Goal: Information Seeking & Learning: Learn about a topic

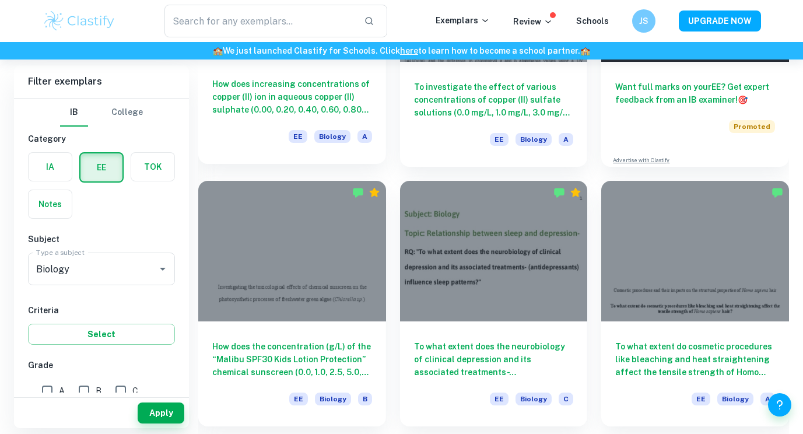
scroll to position [230, 0]
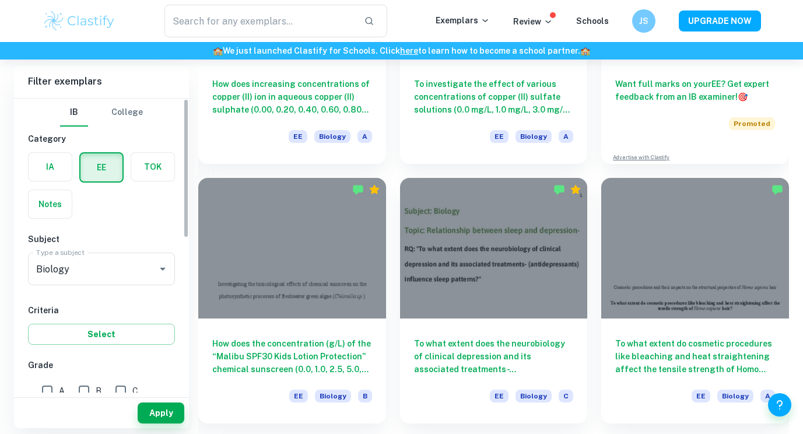
click at [57, 173] on label "button" at bounding box center [50, 167] width 43 height 28
click at [0, 0] on input "radio" at bounding box center [0, 0] width 0 height 0
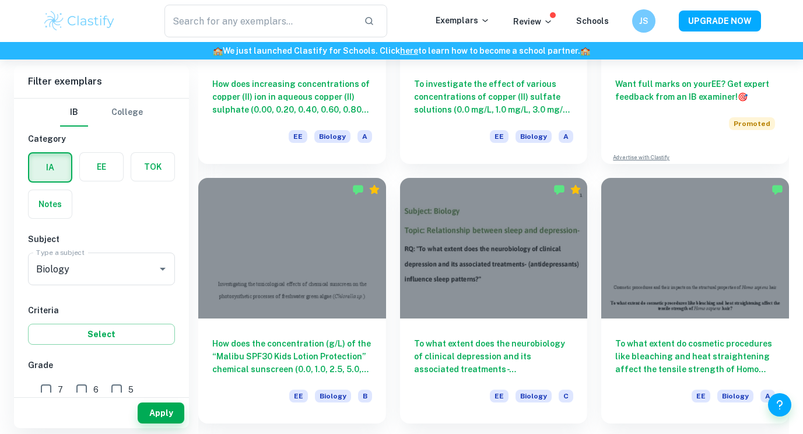
scroll to position [56, 0]
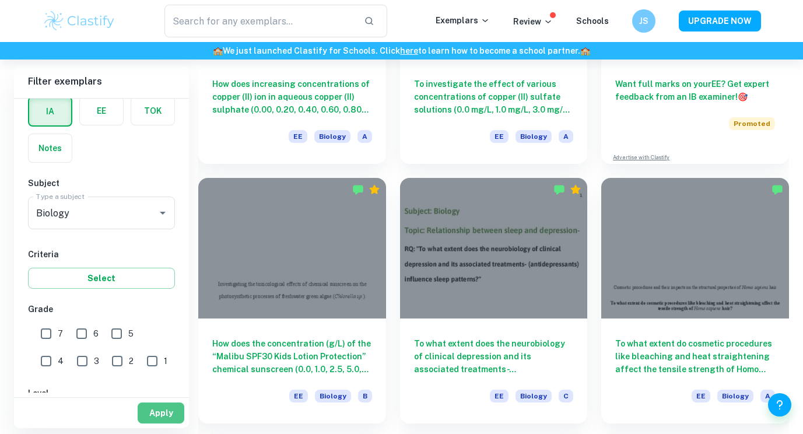
click at [157, 408] on button "Apply" at bounding box center [161, 412] width 47 height 21
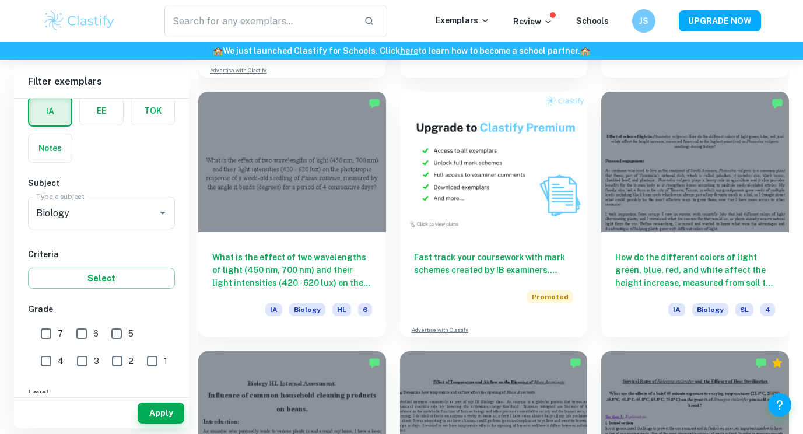
scroll to position [2302, 0]
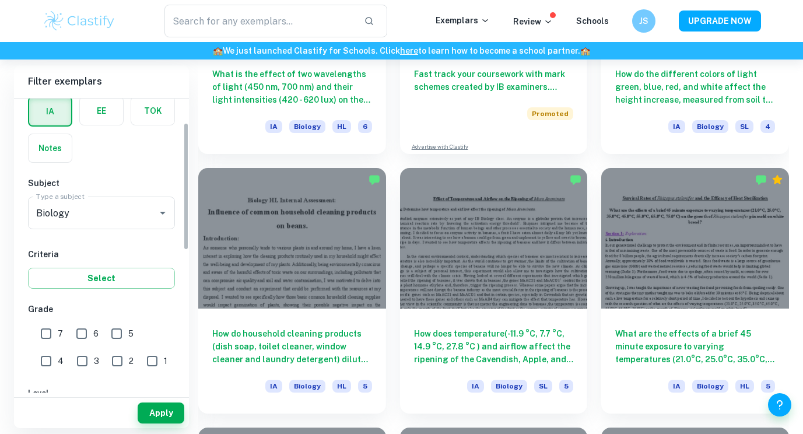
click at [41, 335] on input "7" at bounding box center [45, 333] width 23 height 23
checkbox input "true"
click at [174, 410] on button "Apply" at bounding box center [161, 412] width 47 height 21
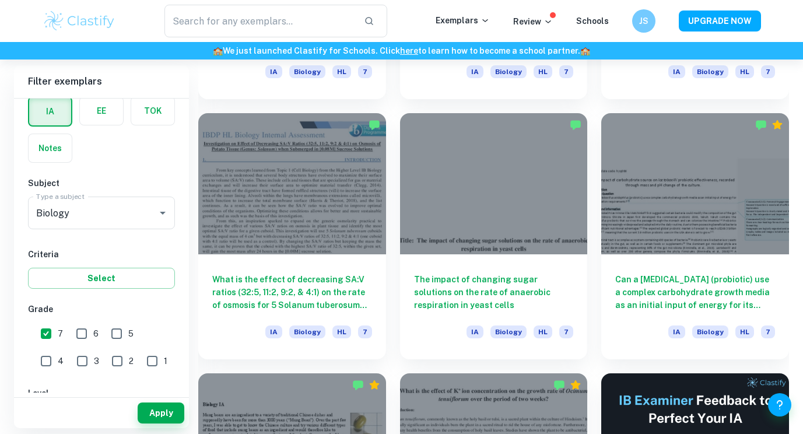
scroll to position [8327, 0]
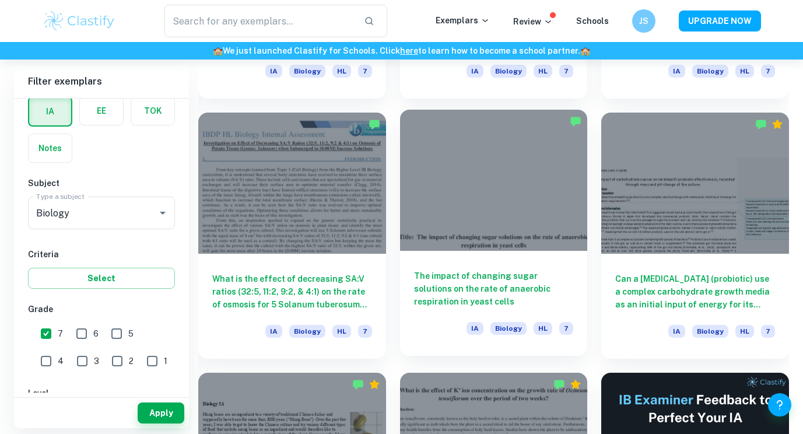
click at [489, 280] on h6 "The impact of changing sugar solutions on the rate of anaerobic respiration in …" at bounding box center [494, 288] width 160 height 38
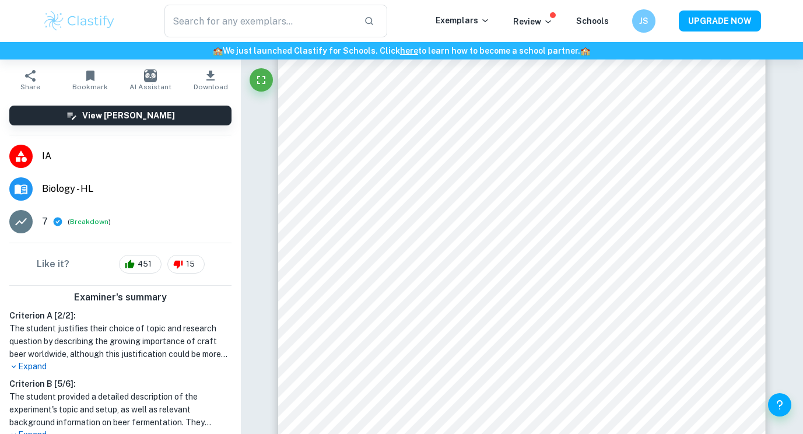
scroll to position [9, 0]
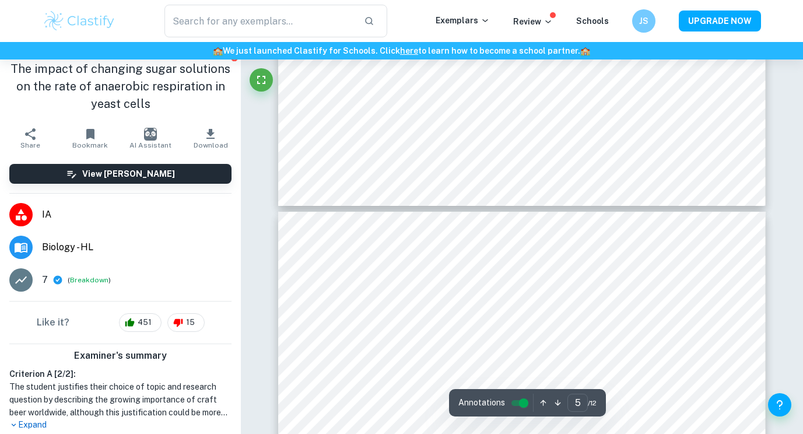
type input "6"
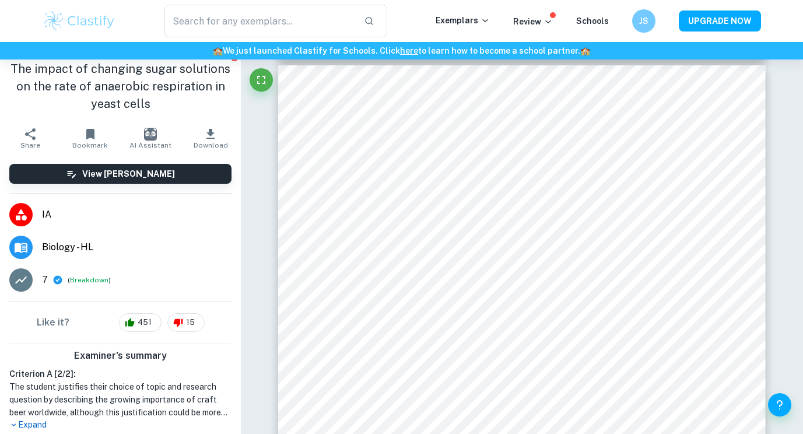
scroll to position [0, 0]
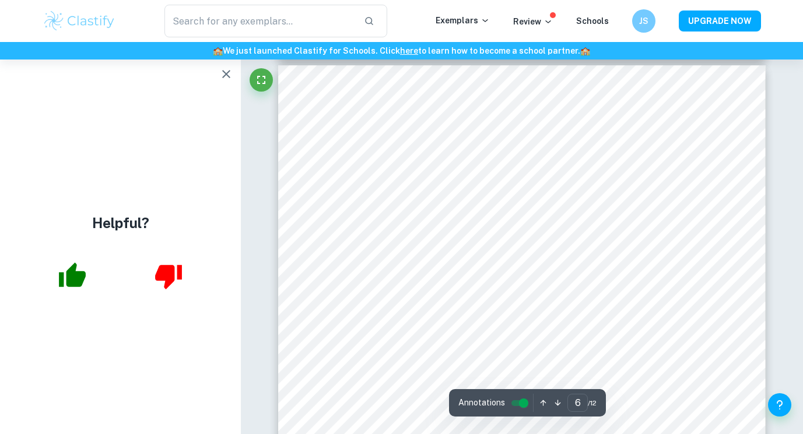
click at [225, 75] on icon "button" at bounding box center [226, 74] width 8 height 8
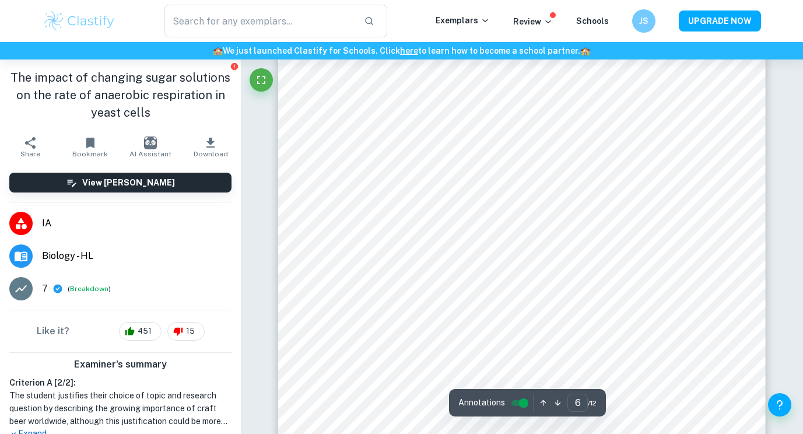
scroll to position [3649, 0]
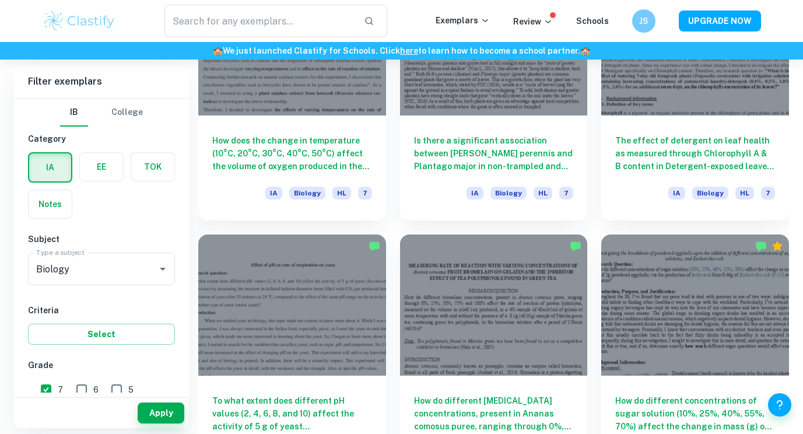
scroll to position [3793, 0]
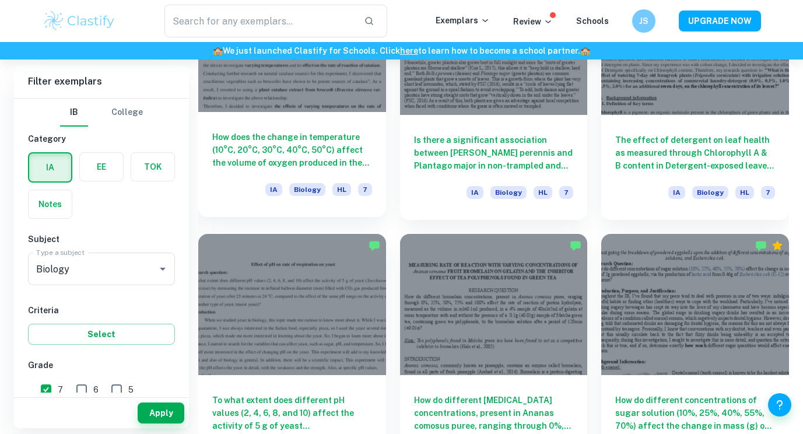
click at [315, 138] on h6 "How does the change in temperature (10°C, 20°C, 30°C, 40°C, 50°C) affect the vo…" at bounding box center [292, 150] width 160 height 38
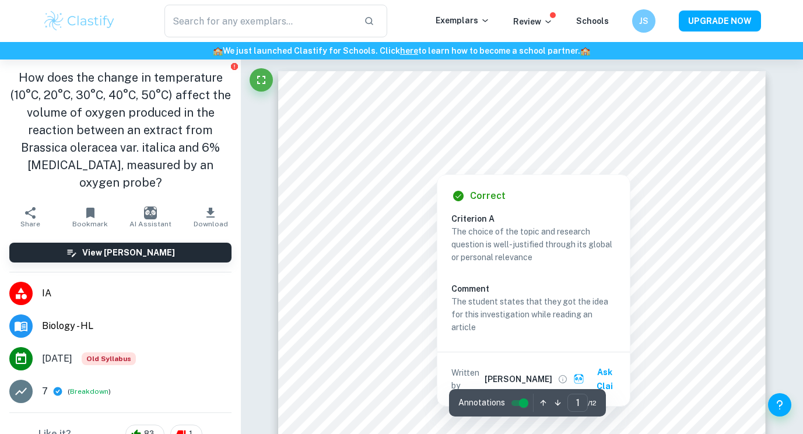
click at [380, 163] on div at bounding box center [436, 162] width 199 height 18
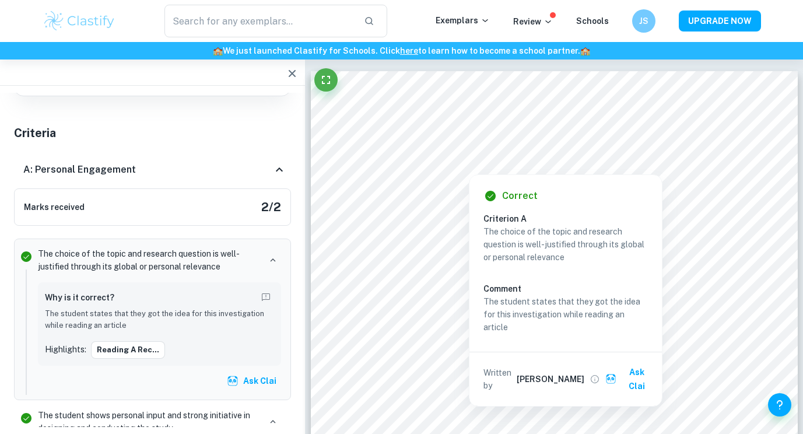
click at [290, 75] on icon "button" at bounding box center [292, 73] width 14 height 14
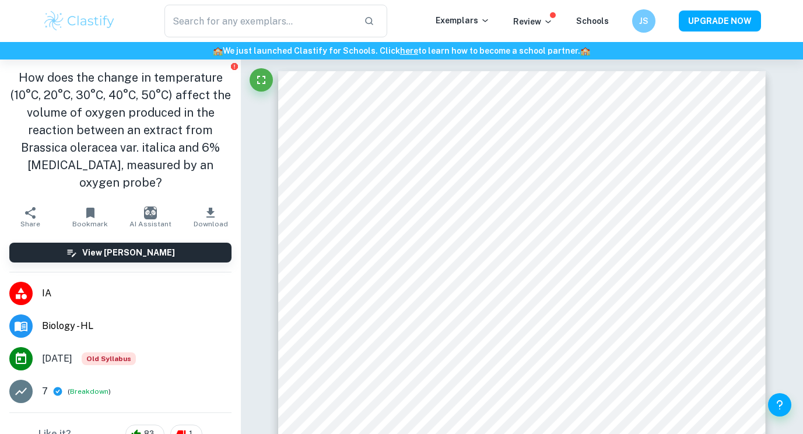
drag, startPoint x: 18, startPoint y: 78, endPoint x: 163, endPoint y: 182, distance: 178.4
click at [163, 182] on h1 "How does the change in temperature (10°C, 20°C, 30°C, 40°C, 50°C) affect the vo…" at bounding box center [120, 130] width 222 height 122
copy h1 "How does the change in temperature (10°C, 20°C, 30°C, 40°C, 50°C) affect the vo…"
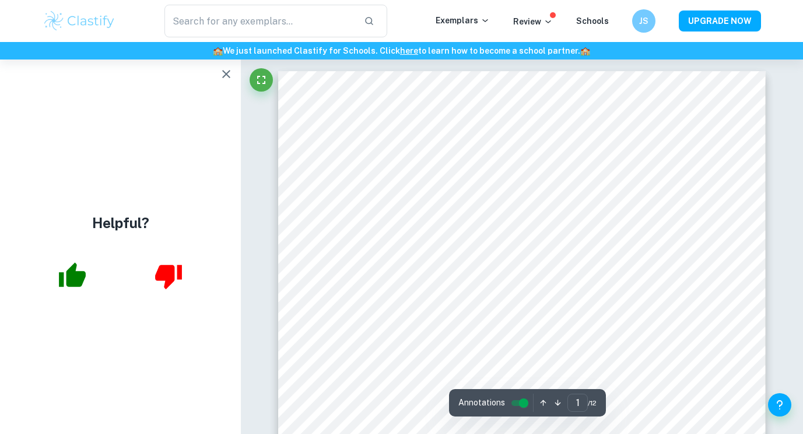
click at [226, 72] on icon "button" at bounding box center [226, 74] width 14 height 14
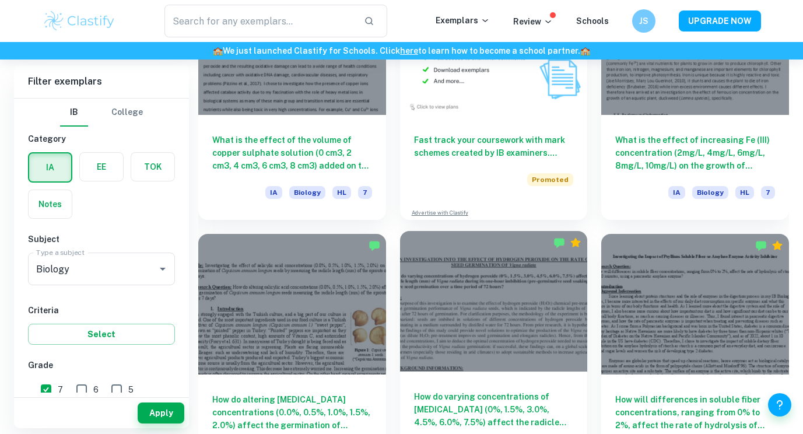
scroll to position [2360, 0]
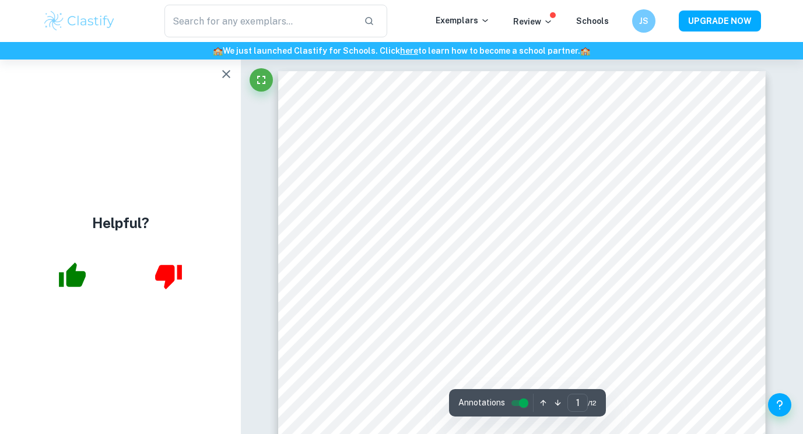
scroll to position [36, 0]
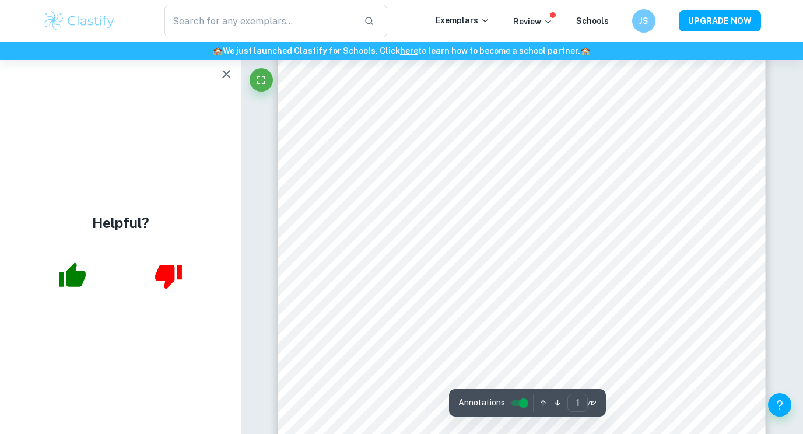
click at [221, 77] on icon "button" at bounding box center [226, 74] width 14 height 14
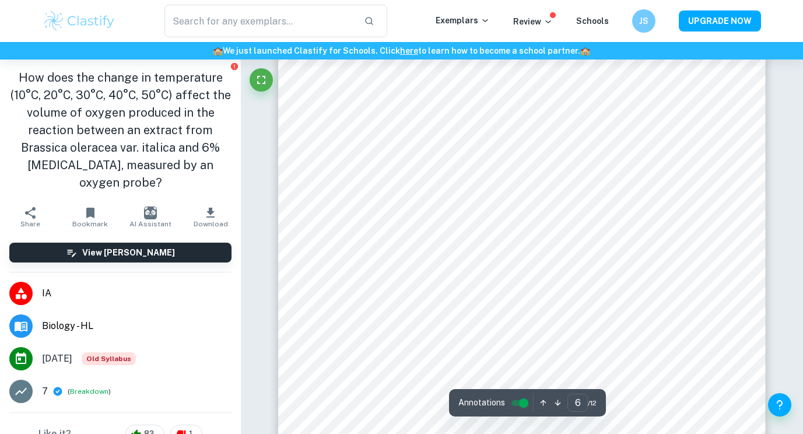
scroll to position [3766, 0]
type input "7"
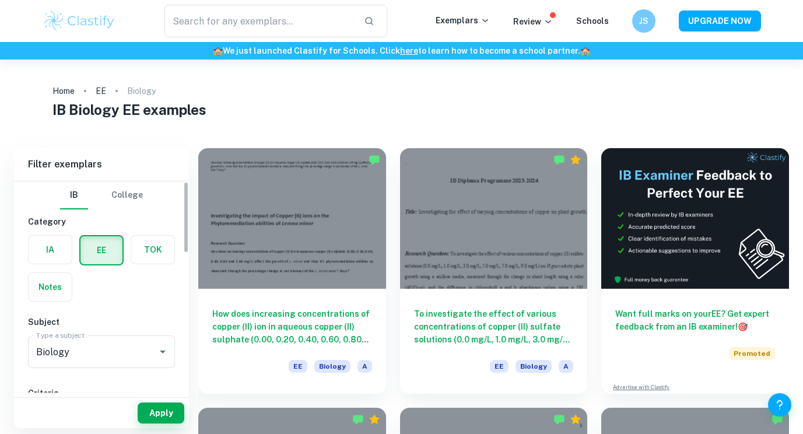
click at [47, 236] on label "button" at bounding box center [50, 250] width 43 height 28
click at [0, 0] on input "radio" at bounding box center [0, 0] width 0 height 0
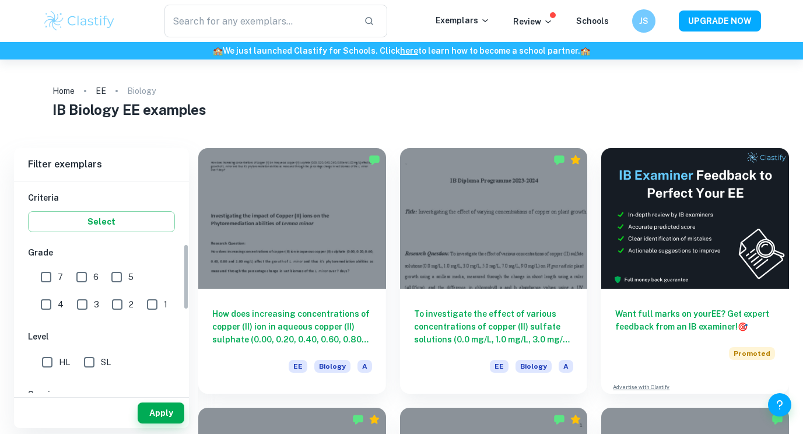
scroll to position [208, 0]
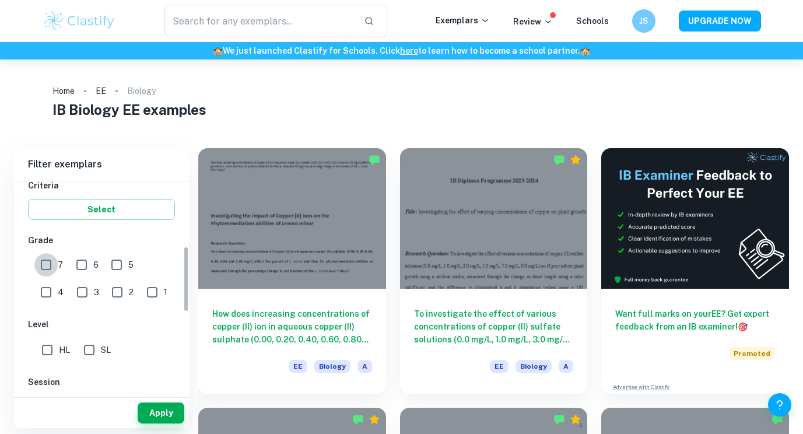
click at [42, 262] on input "7" at bounding box center [45, 264] width 23 height 23
checkbox input "true"
click at [174, 420] on button "Apply" at bounding box center [161, 412] width 47 height 21
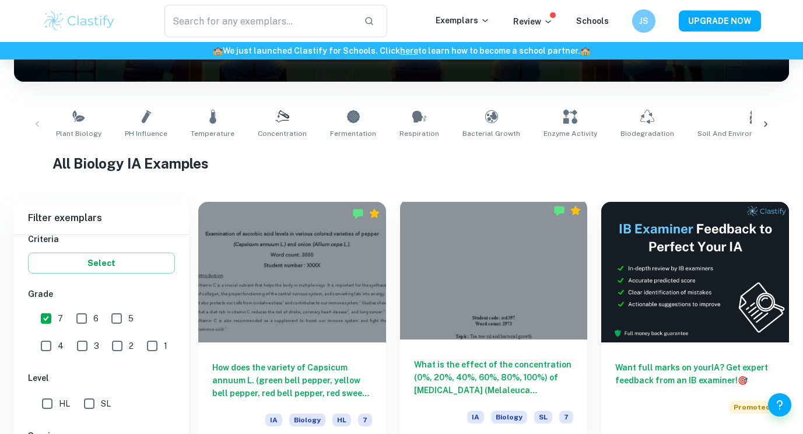
scroll to position [251, 0]
